Goal: Download file/media

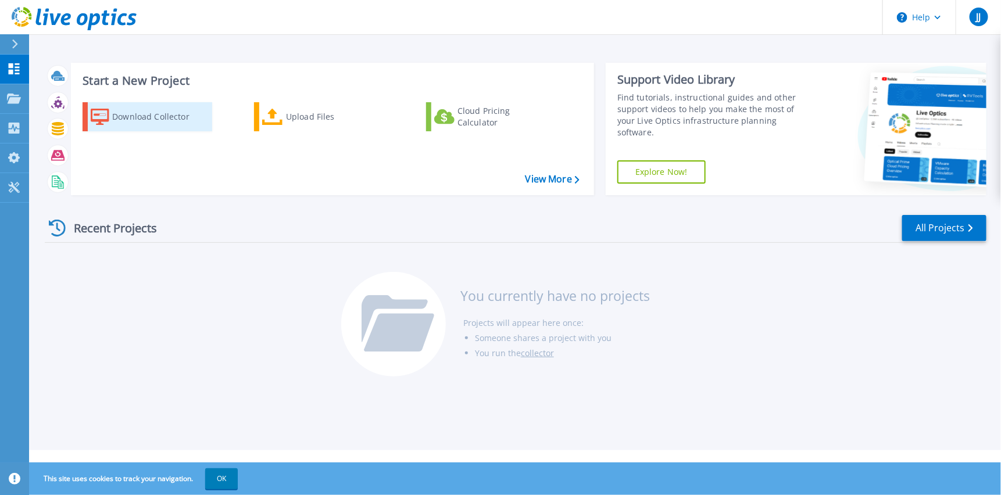
click at [133, 112] on div "Download Collector" at bounding box center [158, 116] width 93 height 23
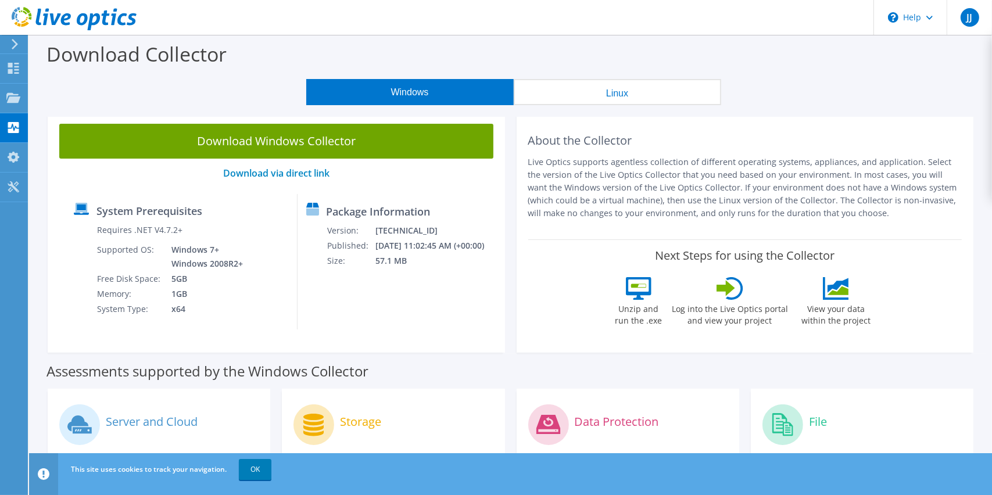
click at [779, 420] on circle at bounding box center [783, 425] width 41 height 41
click at [822, 405] on div "File" at bounding box center [862, 424] width 199 height 48
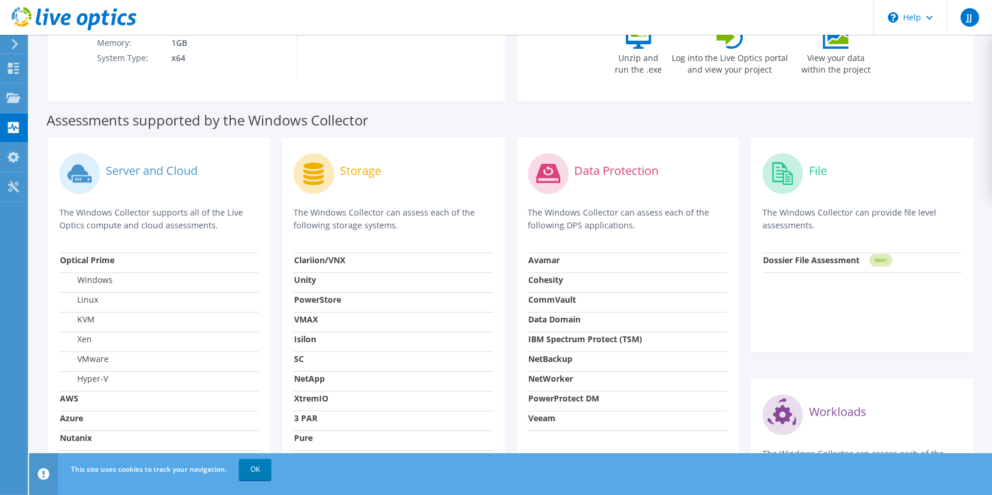
scroll to position [174, 0]
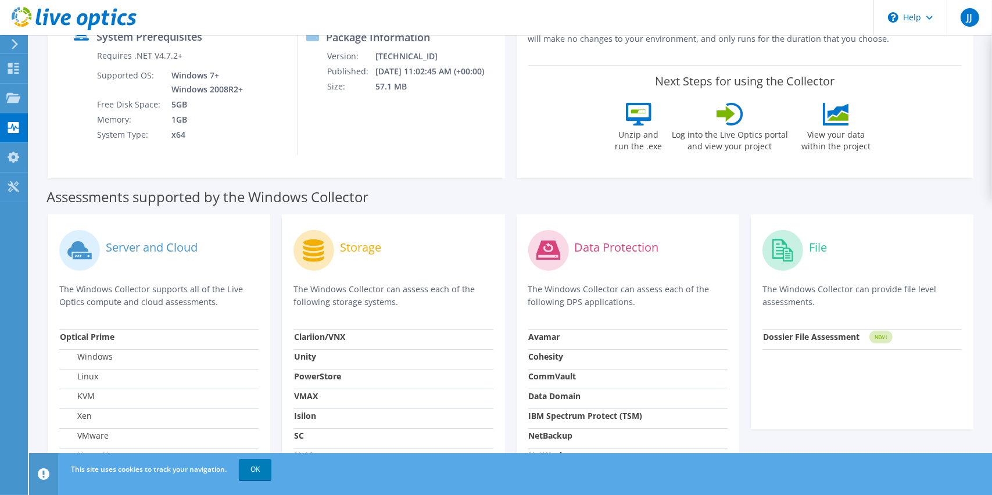
click at [330, 244] on circle at bounding box center [314, 250] width 41 height 41
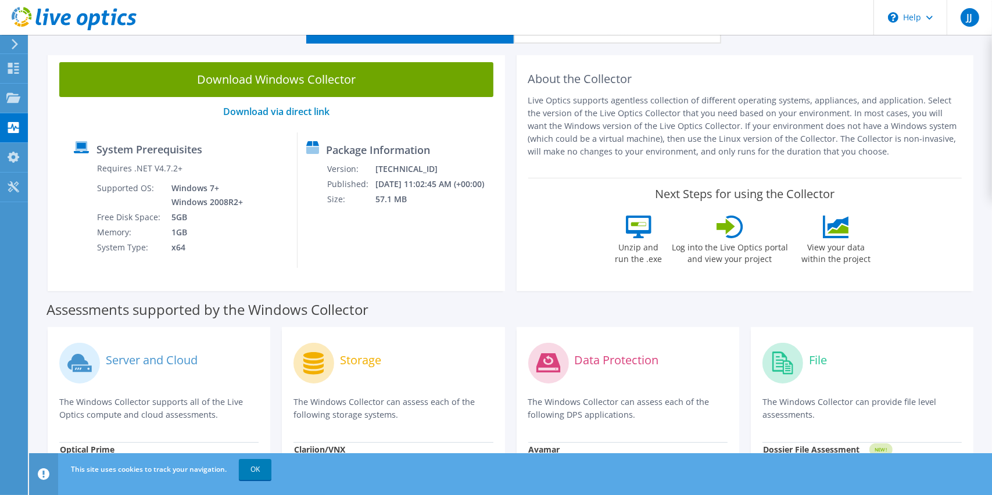
scroll to position [0, 0]
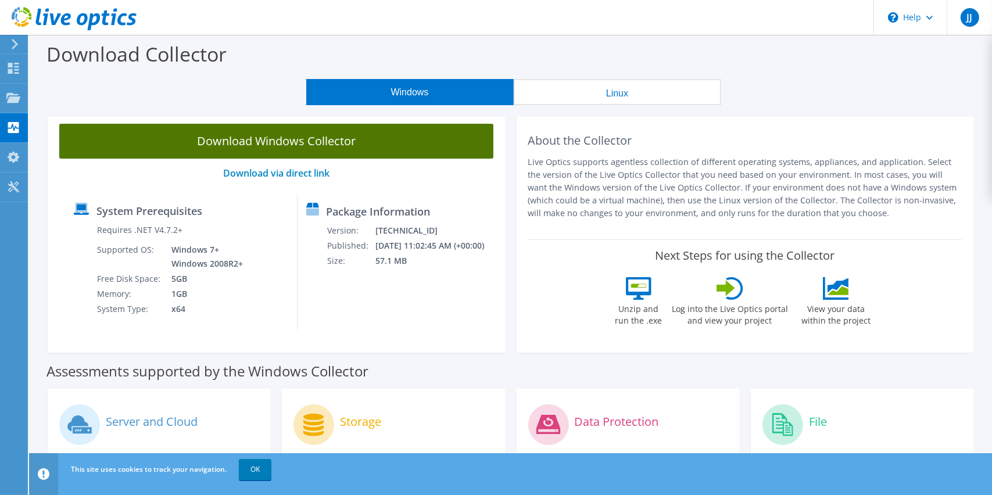
click at [346, 141] on link "Download Windows Collector" at bounding box center [276, 141] width 434 height 35
